Goal: Transaction & Acquisition: Purchase product/service

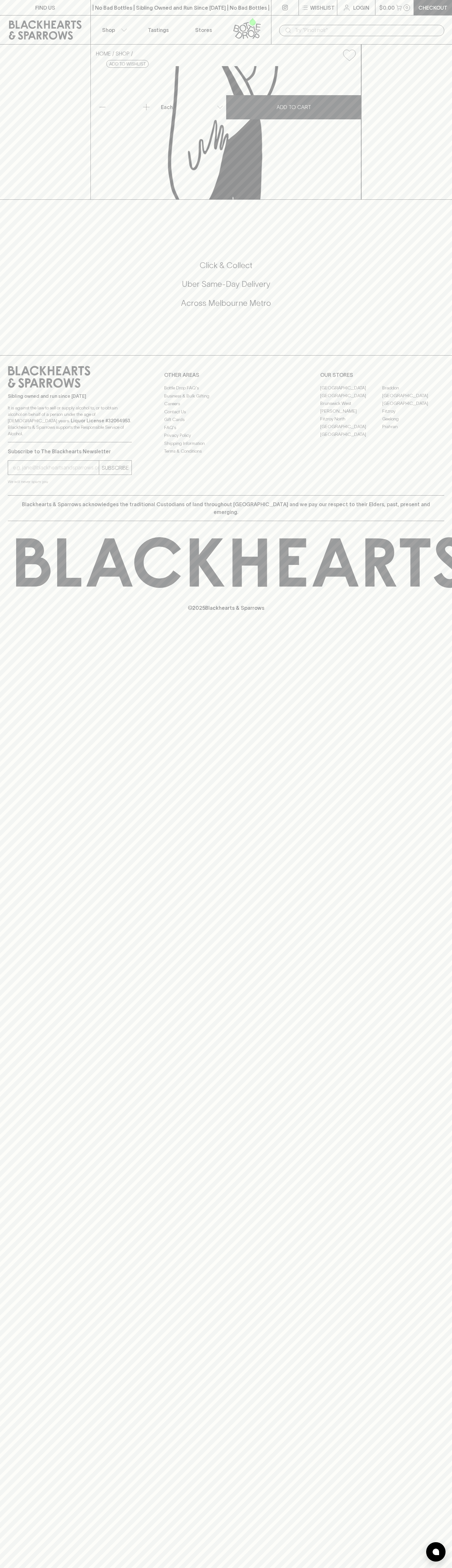
click at [294, 13] on link at bounding box center [284, 7] width 27 height 15
click at [428, 957] on div "FIND US | No Bad Bottles | Sibling Owned and Run Since [DATE] | No Bad Bottles …" at bounding box center [226, 784] width 452 height 1568
click at [404, 1567] on html "FIND US | No Bad Bottles | Sibling Owned and Run Since [DATE] | No Bad Bottles …" at bounding box center [226, 784] width 452 height 1568
click at [21, 47] on div "HOME SHOP Indigo Mandarin Bergamot & [PERSON_NAME] Soda 330ml $6.00 Add to wish…" at bounding box center [226, 122] width 452 height 155
